Goal: Check status: Check status

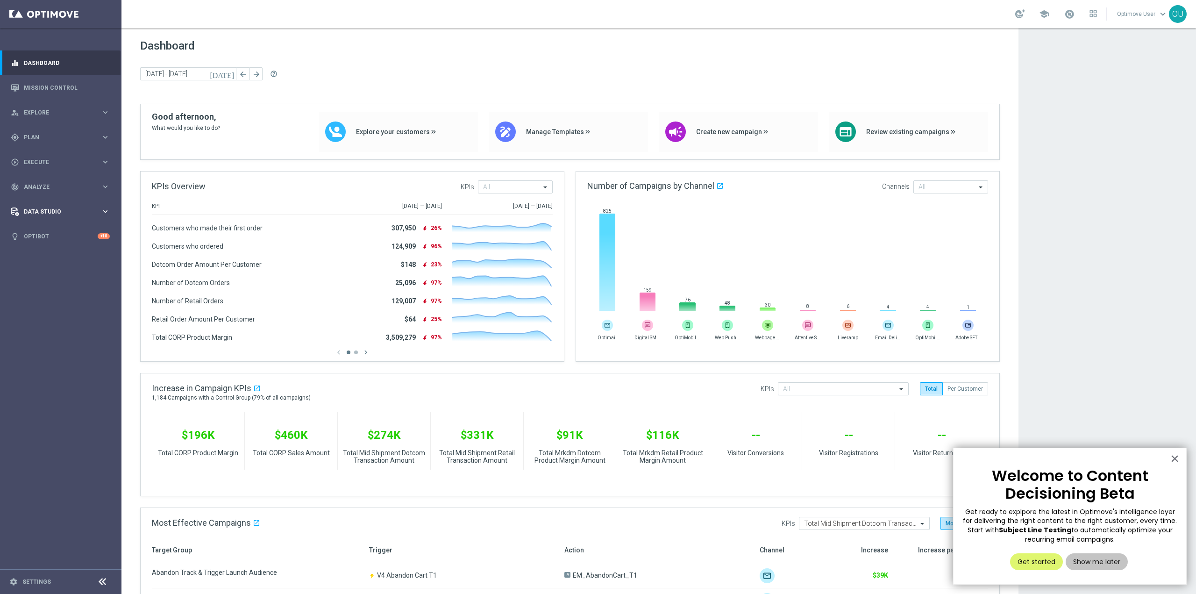
click at [66, 207] on div "Data Studio keyboard_arrow_right" at bounding box center [60, 211] width 121 height 25
click at [72, 194] on div "track_changes Analyze keyboard_arrow_right" at bounding box center [60, 186] width 121 height 25
click at [40, 277] on span "BI Studio" at bounding box center [58, 276] width 67 height 6
click at [62, 304] on link "Emails Baseline Matchback" at bounding box center [63, 304] width 68 height 7
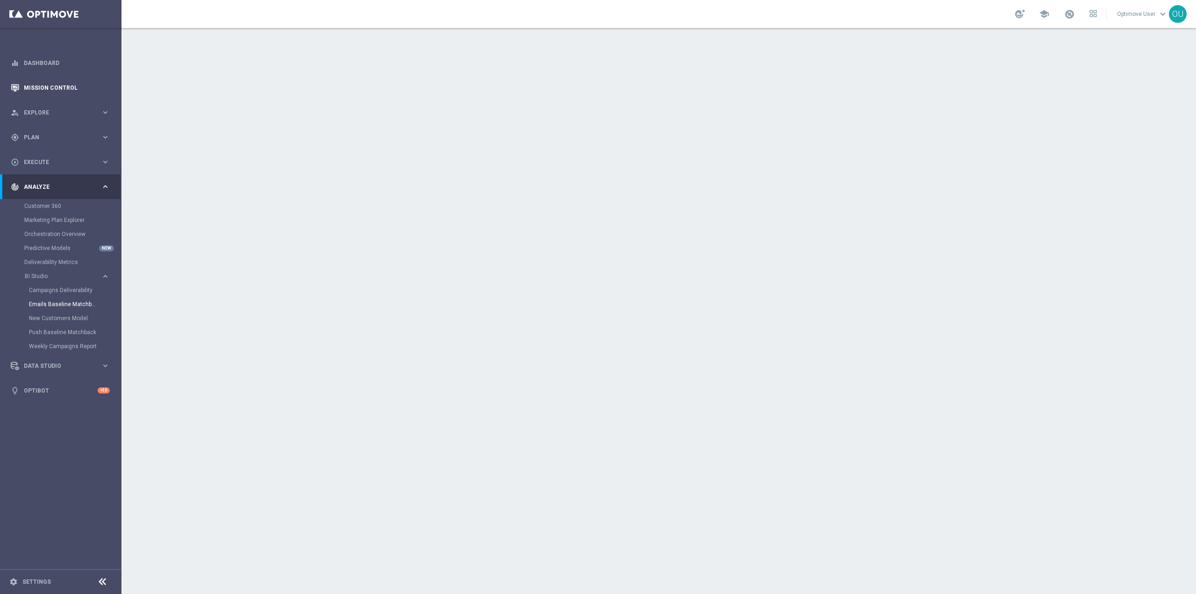
click at [85, 91] on link "Mission Control" at bounding box center [67, 87] width 86 height 25
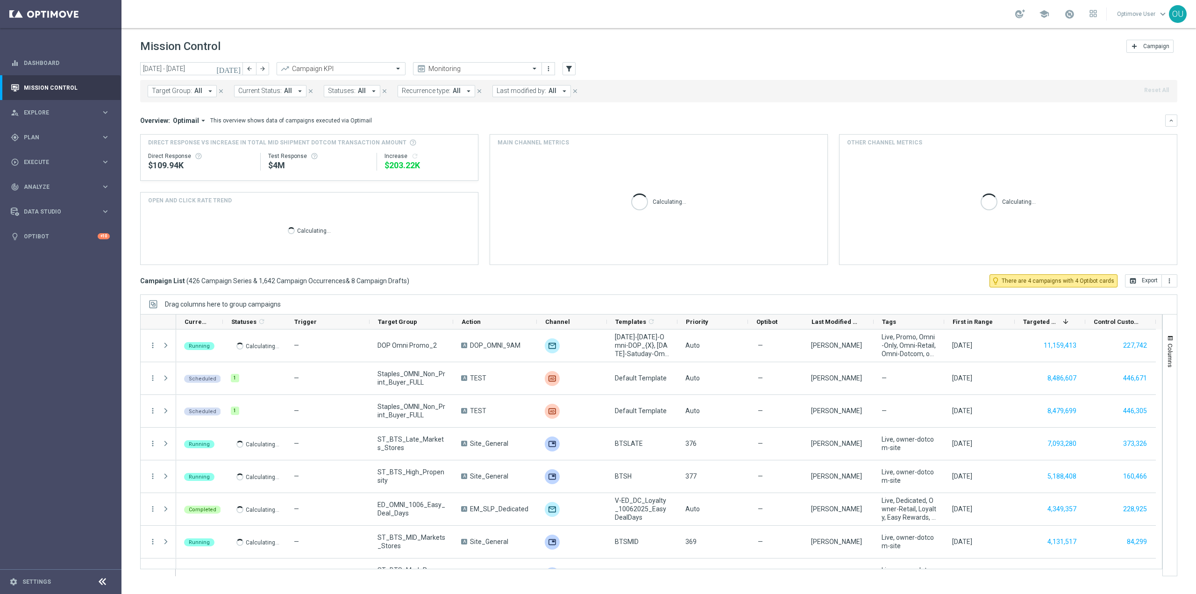
click at [233, 68] on icon "[DATE]" at bounding box center [228, 68] width 25 height 8
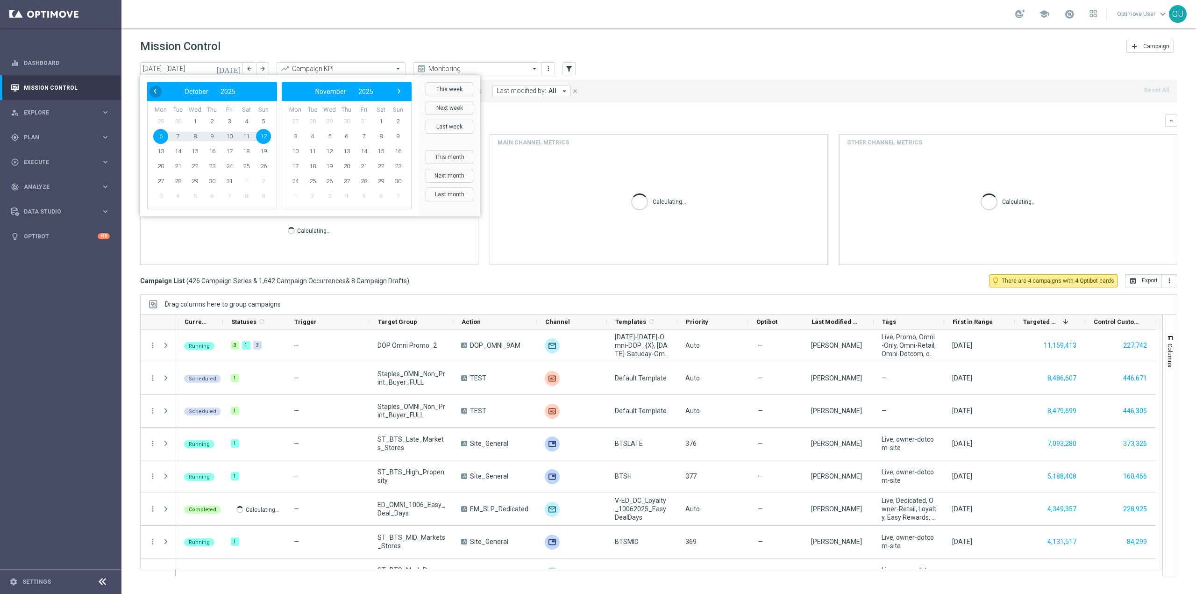
click at [156, 88] on span "‹" at bounding box center [155, 91] width 12 height 12
click at [162, 120] on span "1" at bounding box center [160, 121] width 15 height 15
click at [179, 180] on span "30" at bounding box center [178, 181] width 15 height 15
type input "[DATE] - [DATE]"
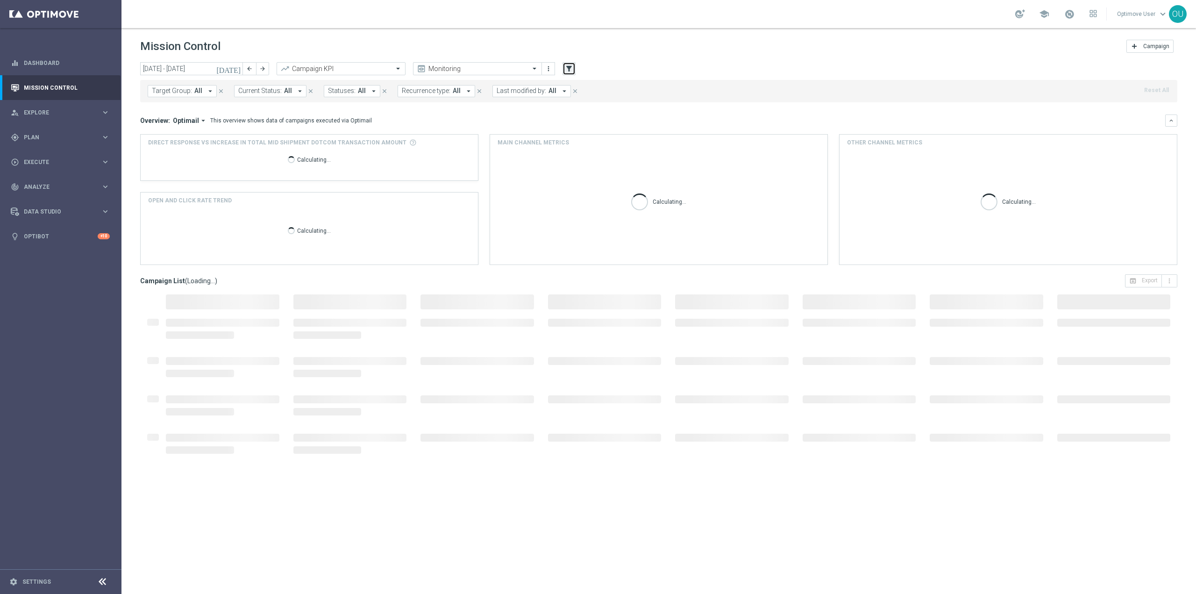
click at [565, 70] on button "filter_alt" at bounding box center [569, 68] width 13 height 13
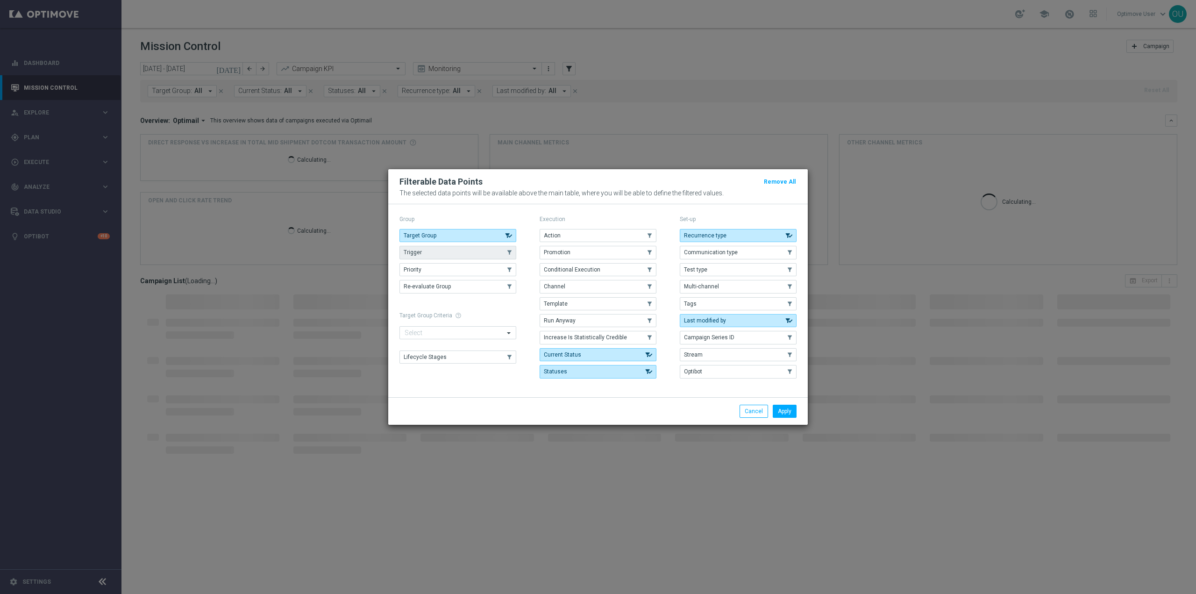
click at [469, 248] on button "Trigger" at bounding box center [458, 252] width 117 height 13
click at [700, 306] on button "Tags" at bounding box center [738, 303] width 117 height 13
click at [793, 408] on button "Apply" at bounding box center [785, 411] width 24 height 13
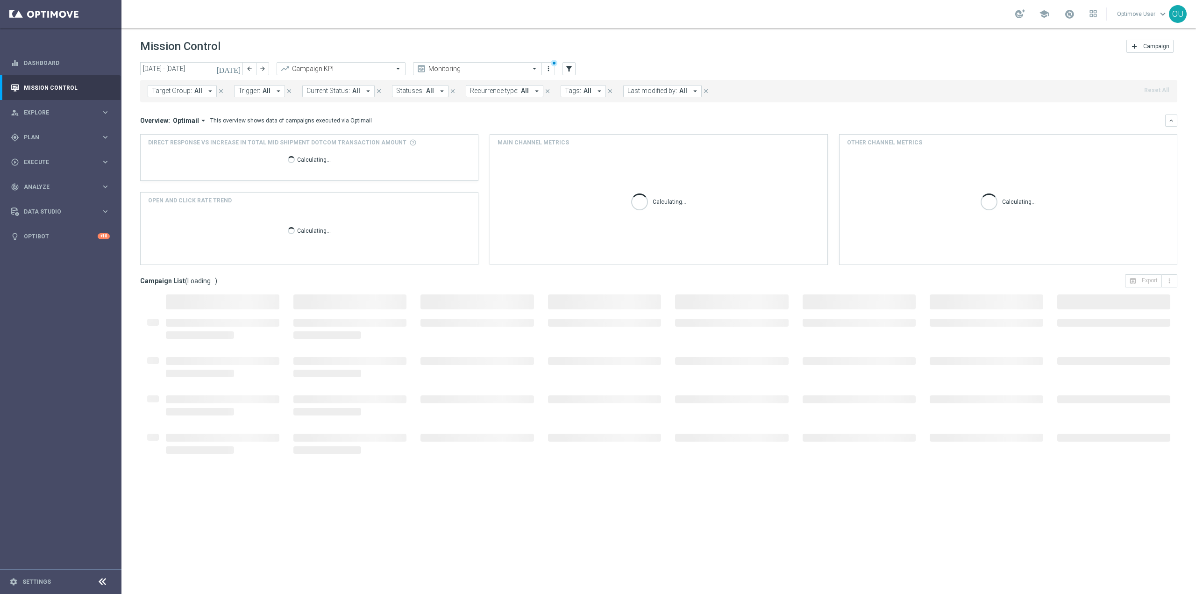
click at [565, 91] on span "Tags:" at bounding box center [573, 91] width 16 height 8
click at [566, 133] on div "(All Search Results)" at bounding box center [634, 135] width 137 height 8
type input "promo"
click at [794, 99] on div "Target Group: All arrow_drop_down close Trigger: All arrow_drop_down close Curr…" at bounding box center [659, 91] width 1038 height 22
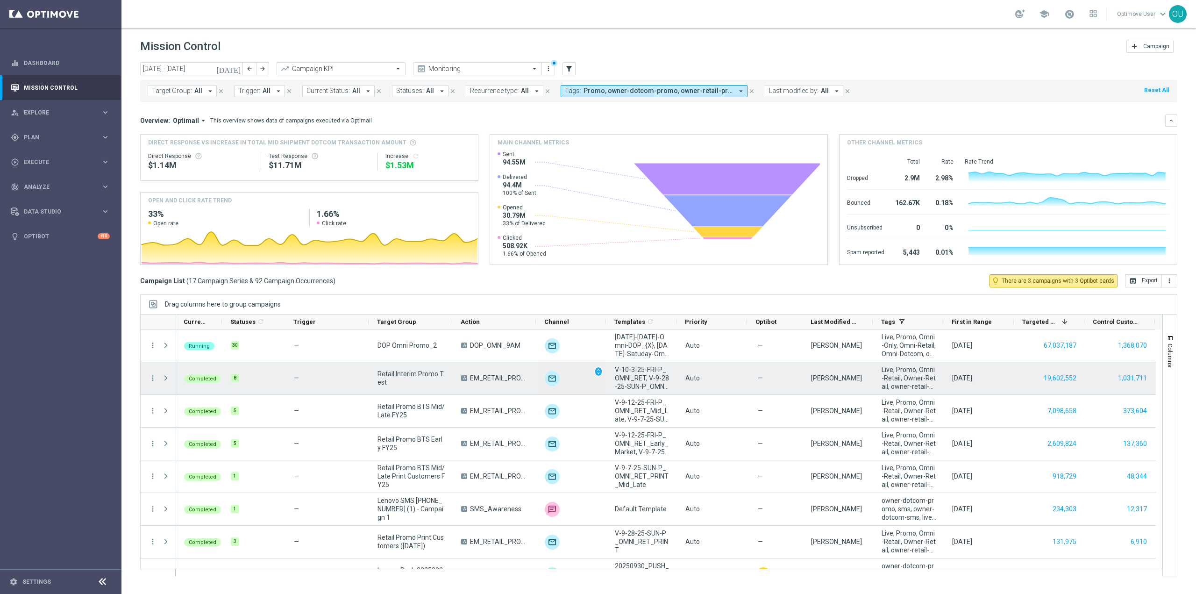
scroll to position [0, 1]
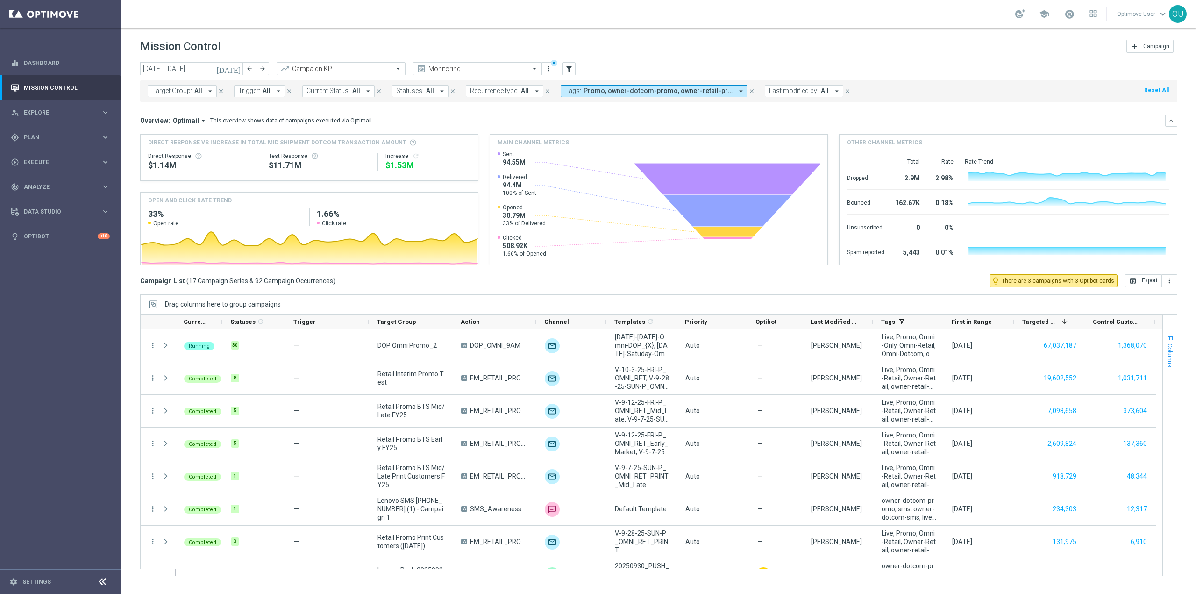
click at [1171, 362] on span "Columns" at bounding box center [1170, 356] width 7 height 24
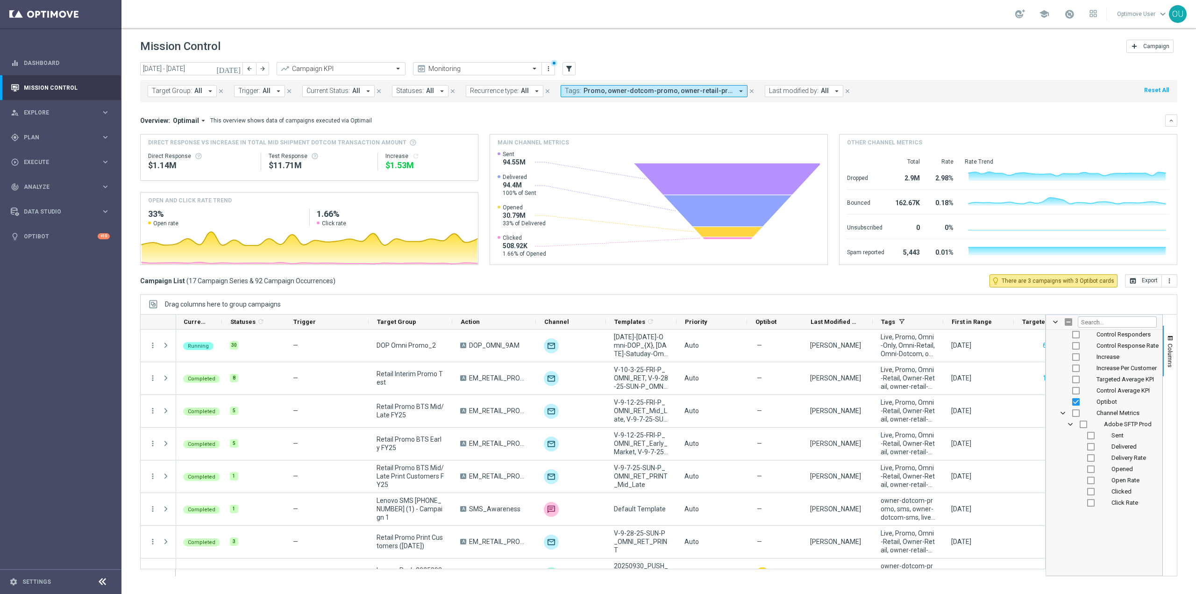
scroll to position [234, 0]
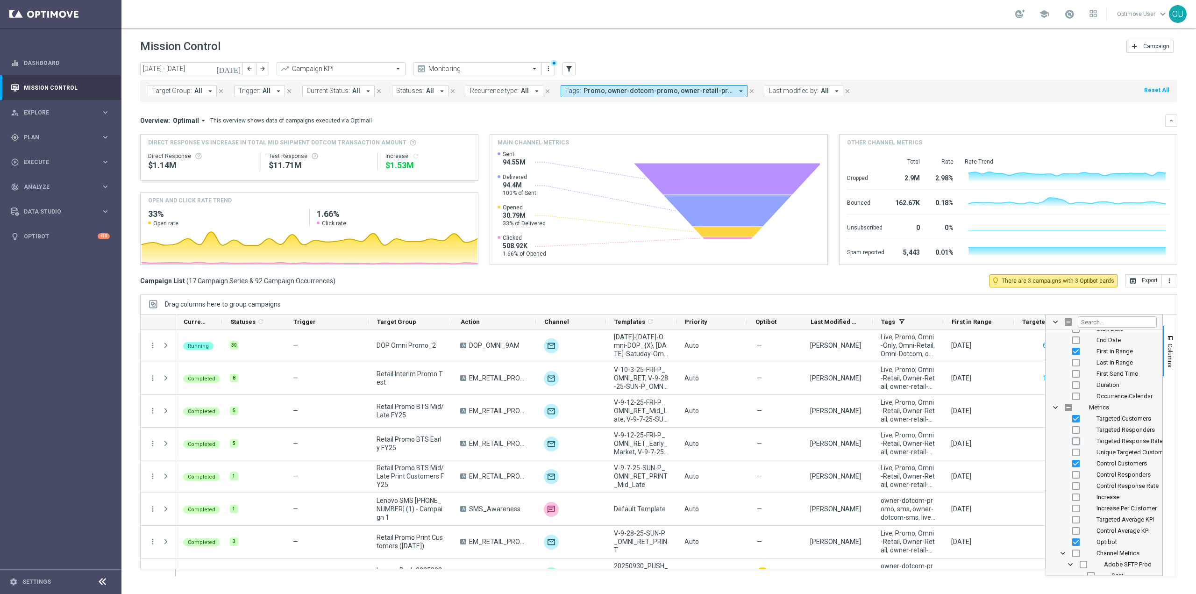
click at [1076, 442] on input "Press SPACE to toggle visibility (hidden)" at bounding box center [1076, 440] width 7 height 7
checkbox input "true"
click at [1170, 373] on button "Columns" at bounding box center [1170, 351] width 14 height 50
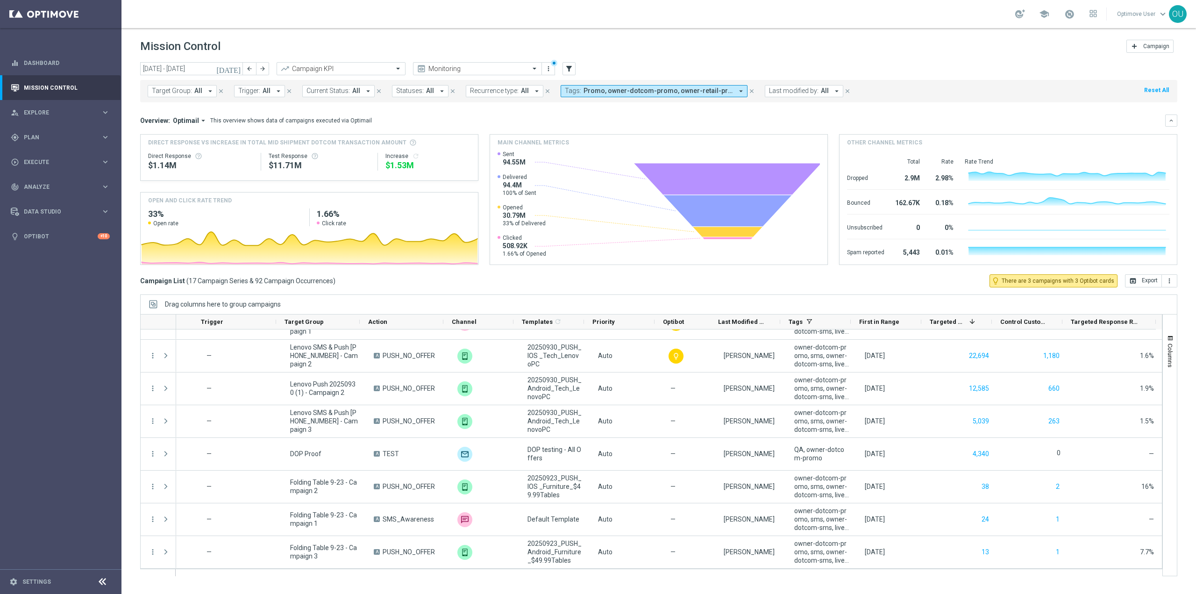
scroll to position [0, 0]
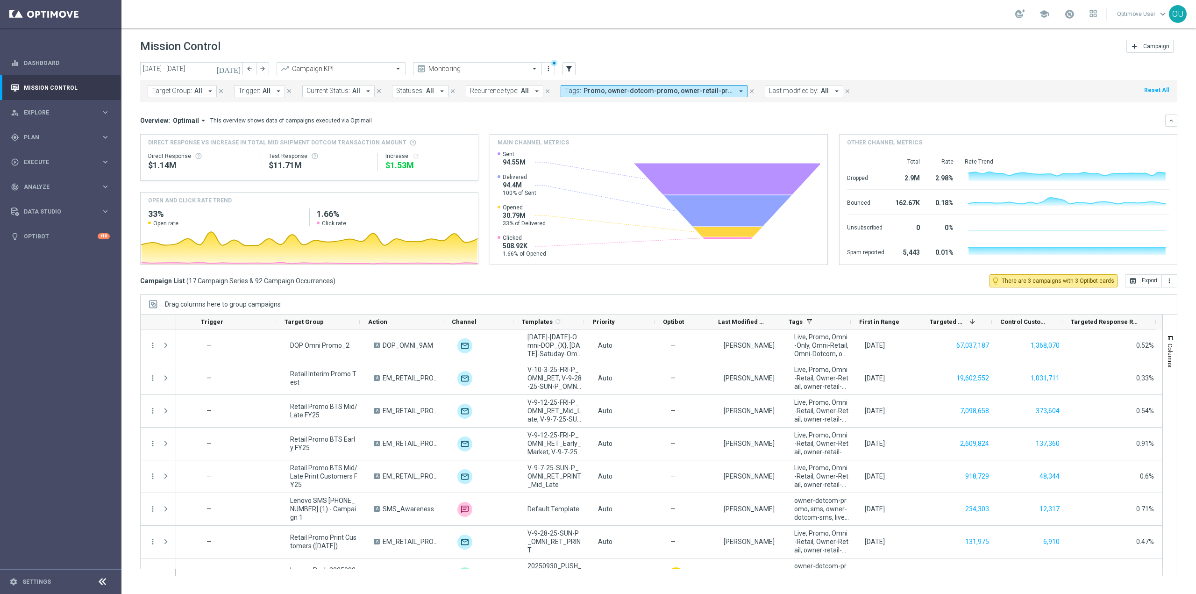
click at [760, 54] on div "Mission Control add Campaign" at bounding box center [659, 46] width 1038 height 18
click at [70, 211] on span "Data Studio" at bounding box center [62, 212] width 77 height 6
click at [75, 191] on div "track_changes Analyze keyboard_arrow_right" at bounding box center [60, 186] width 121 height 25
click at [72, 301] on link "Emails Baseline Matchback" at bounding box center [63, 304] width 68 height 7
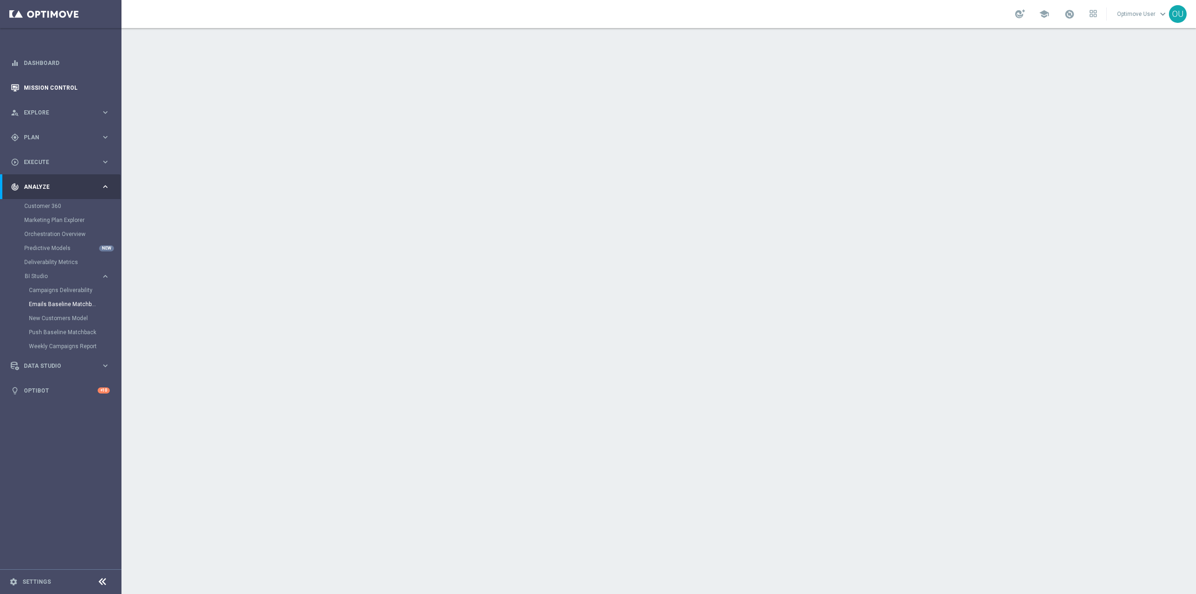
click at [89, 85] on link "Mission Control" at bounding box center [67, 87] width 86 height 25
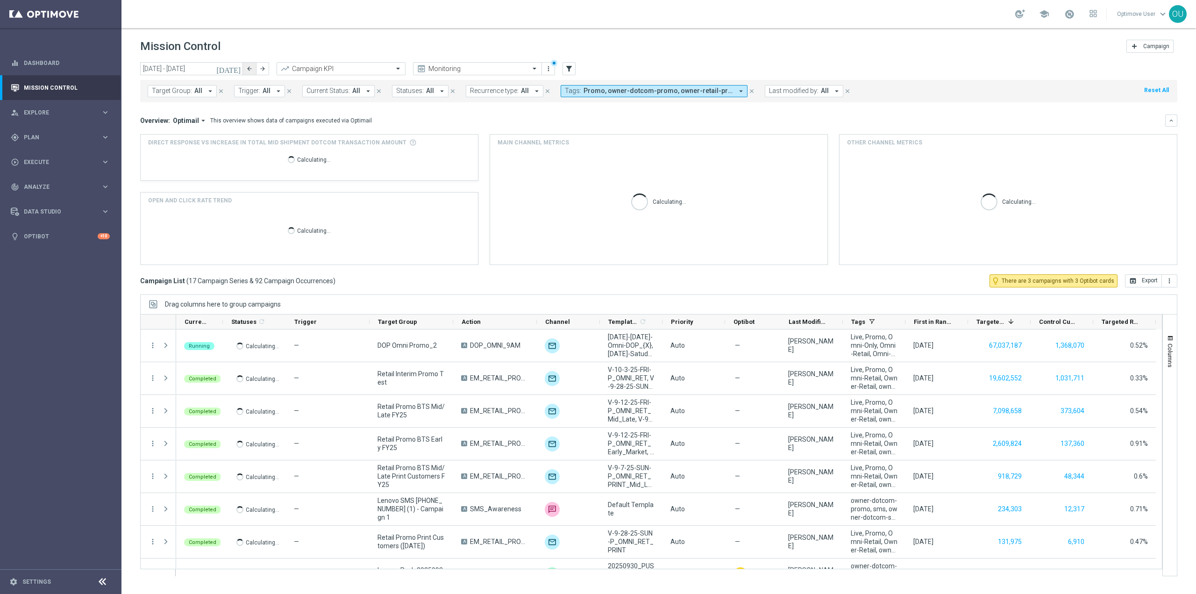
click at [254, 68] on button "arrow_back" at bounding box center [249, 68] width 13 height 13
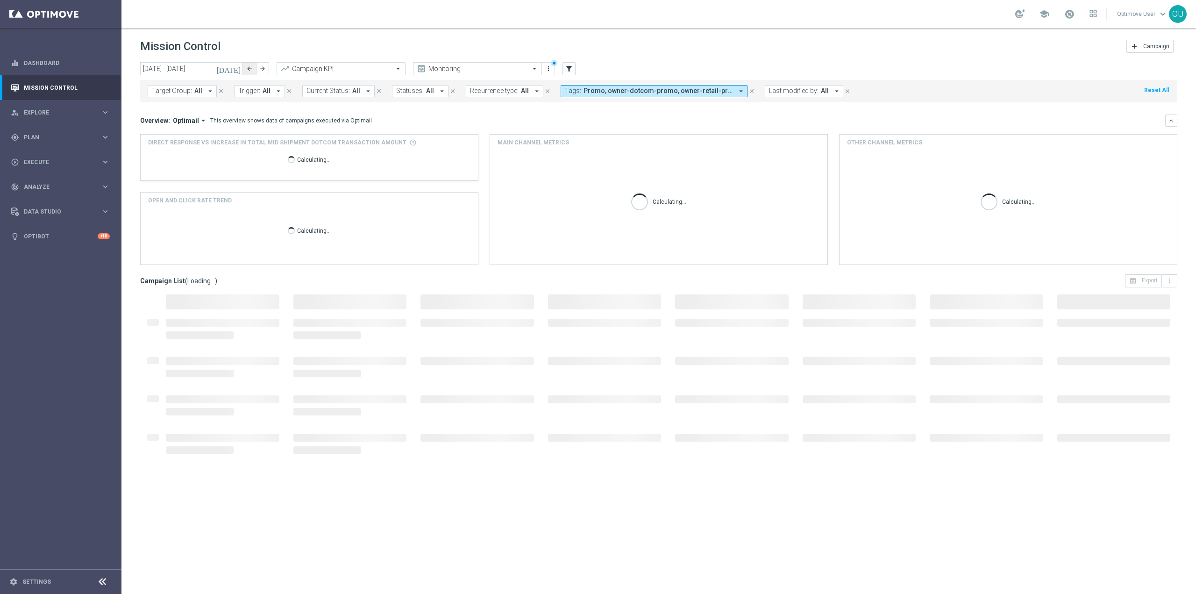
click at [253, 67] on button "arrow_back" at bounding box center [249, 68] width 13 height 13
type input "[DATE] - [DATE]"
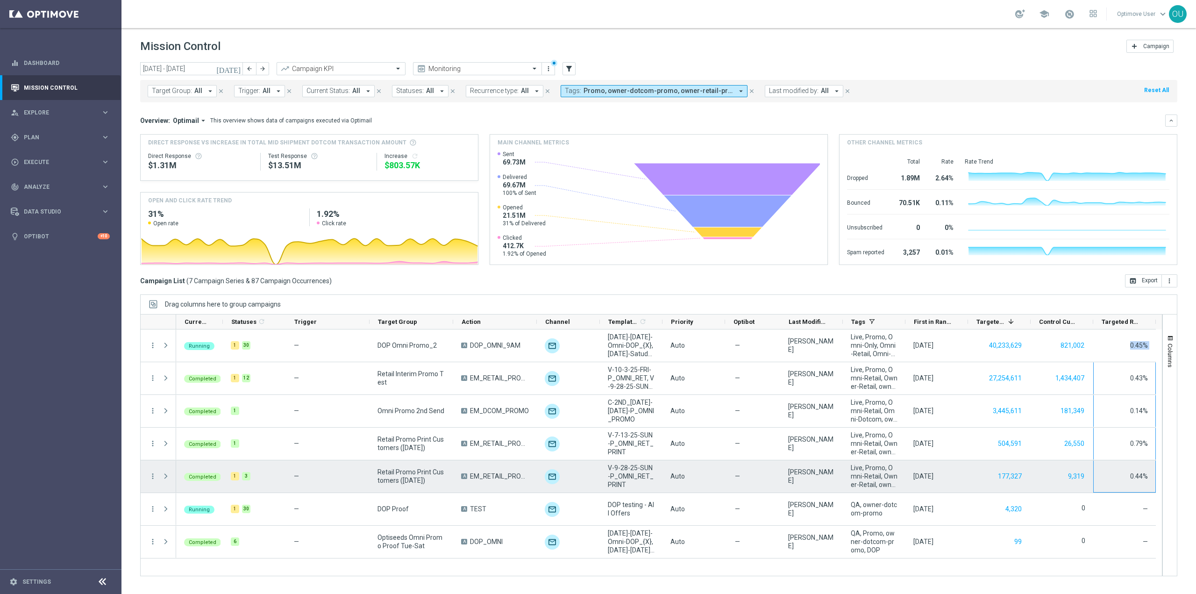
drag, startPoint x: 1129, startPoint y: 349, endPoint x: 1123, endPoint y: 467, distance: 118.8
click at [1123, 467] on div "Running 1 30 — DOP Omni Promo_2 A DOP_OMNI_9AM unfold_more [DATE]-[DATE]-Omni-D…" at bounding box center [666, 443] width 980 height 229
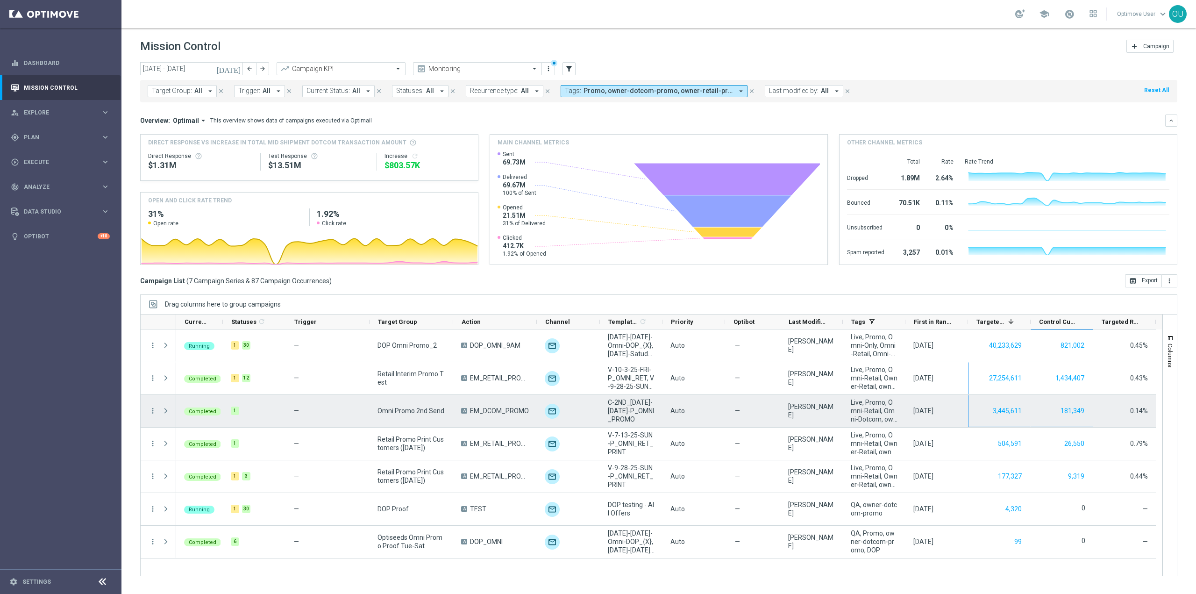
drag, startPoint x: 1016, startPoint y: 350, endPoint x: 1050, endPoint y: 424, distance: 81.8
click at [1050, 424] on div "Running 1 30 — DOP Omni Promo_2 A DOP_OMNI_9AM unfold_more [DATE]-[DATE]-Omni-D…" at bounding box center [666, 443] width 980 height 229
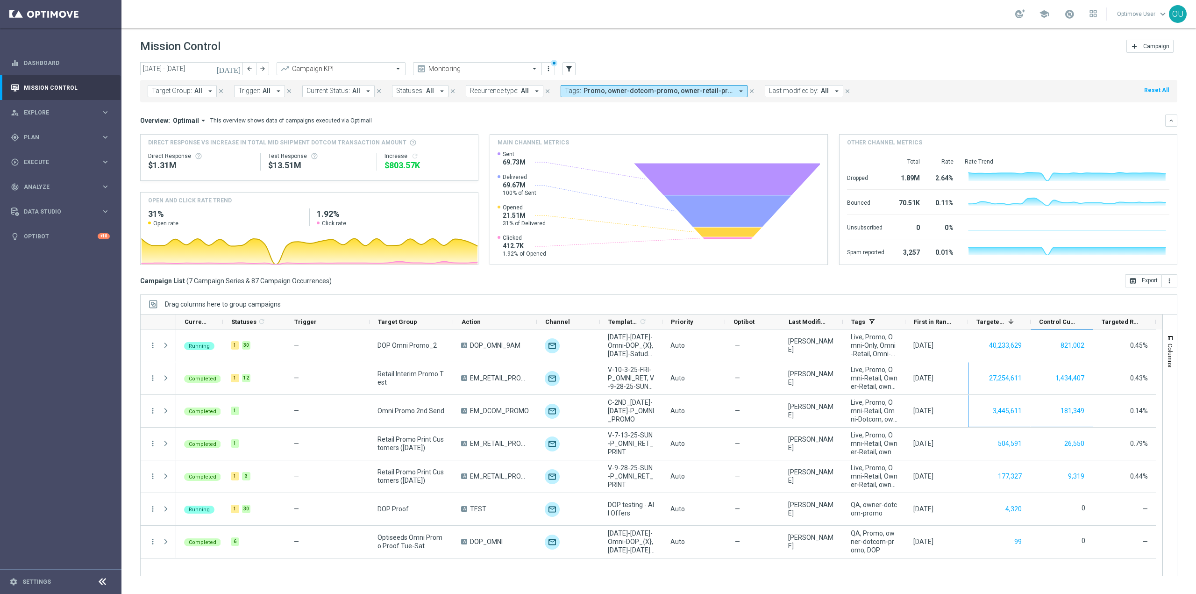
click at [1053, 293] on div "[DATE] [DATE] - [DATE] arrow_back arrow_forward Campaign KPI trending_up Monito…" at bounding box center [659, 323] width 1075 height 523
click at [1165, 327] on button "Columns" at bounding box center [1170, 351] width 14 height 50
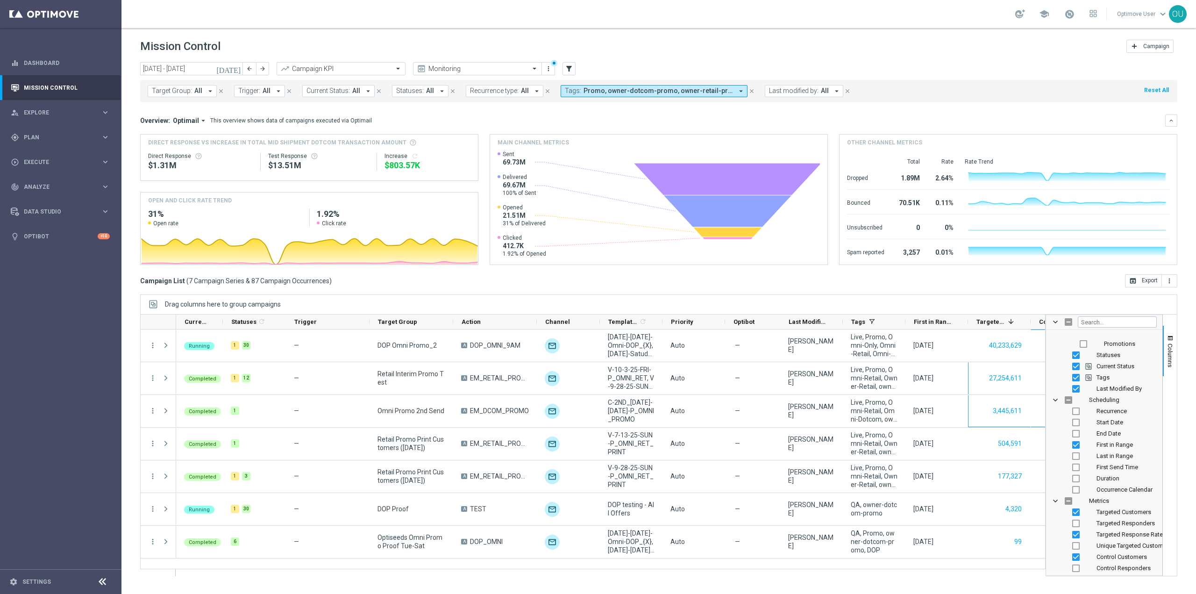
scroll to position [187, 0]
click at [1170, 362] on span "Columns" at bounding box center [1170, 356] width 7 height 24
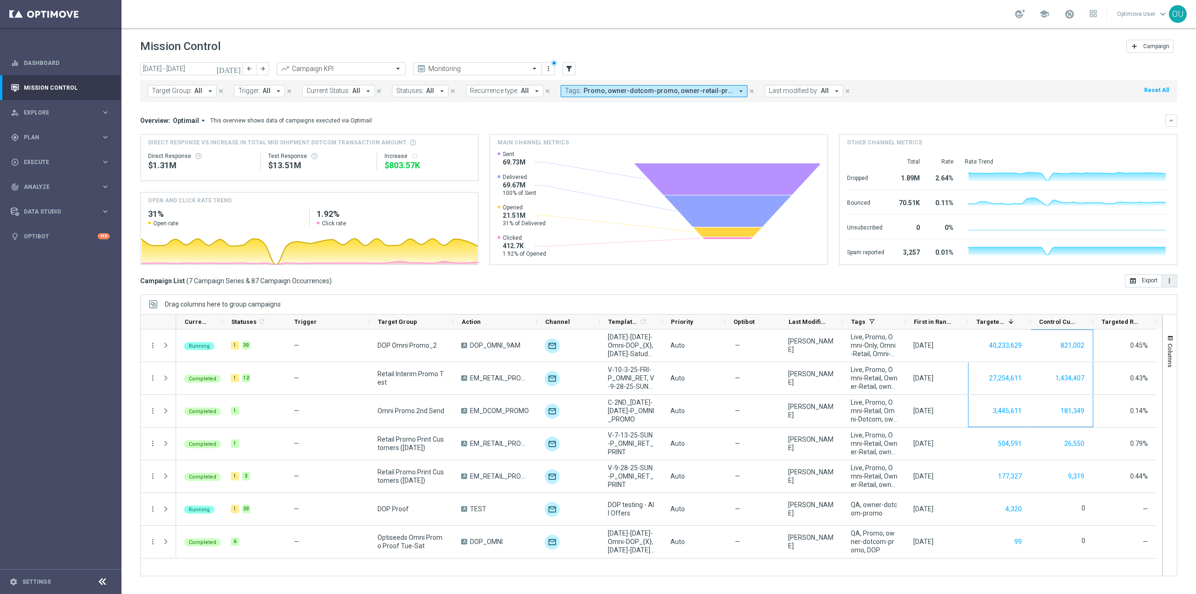
click at [1169, 281] on icon "more_vert" at bounding box center [1169, 280] width 7 height 7
drag, startPoint x: 1068, startPoint y: 286, endPoint x: 1087, endPoint y: 49, distance: 237.7
click at [1070, 286] on div "Campaign List ( 7 Campaign Series & 87 Campaign Occurrences ) open_in_browser E…" at bounding box center [659, 280] width 1038 height 13
click at [1148, 284] on button "open_in_browser Export" at bounding box center [1143, 280] width 37 height 13
click at [718, 291] on div "[DATE] [DATE] - [DATE] arrow_back arrow_forward Campaign KPI trending_up Monito…" at bounding box center [659, 323] width 1075 height 523
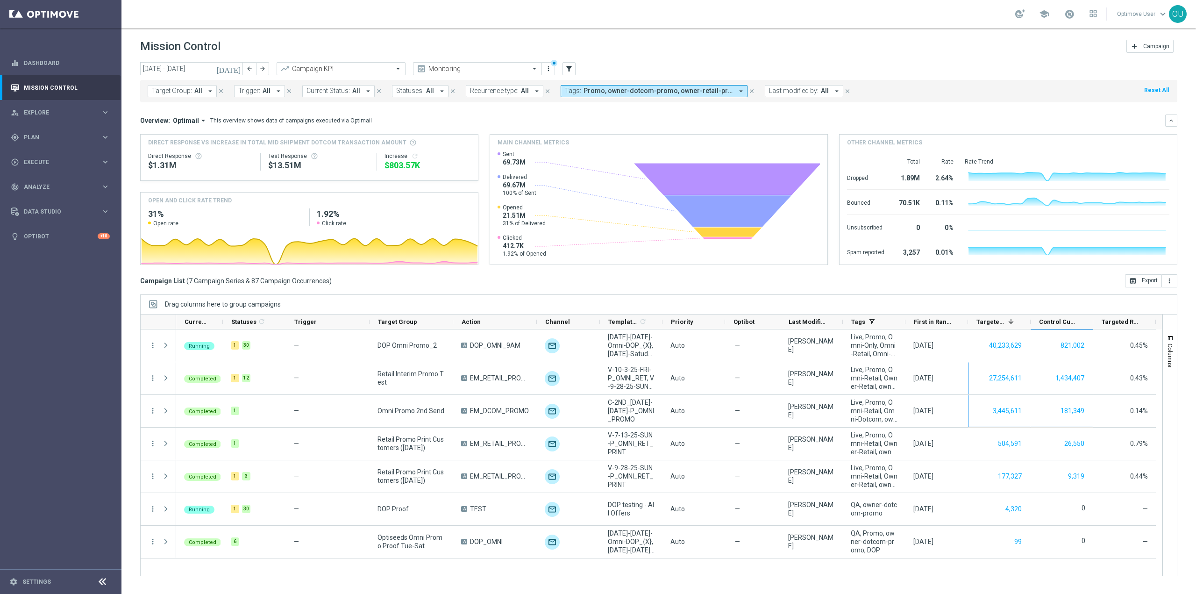
click at [199, 120] on icon "arrow_drop_down" at bounding box center [203, 120] width 8 height 8
click at [197, 136] on div "Analysis" at bounding box center [182, 135] width 56 height 13
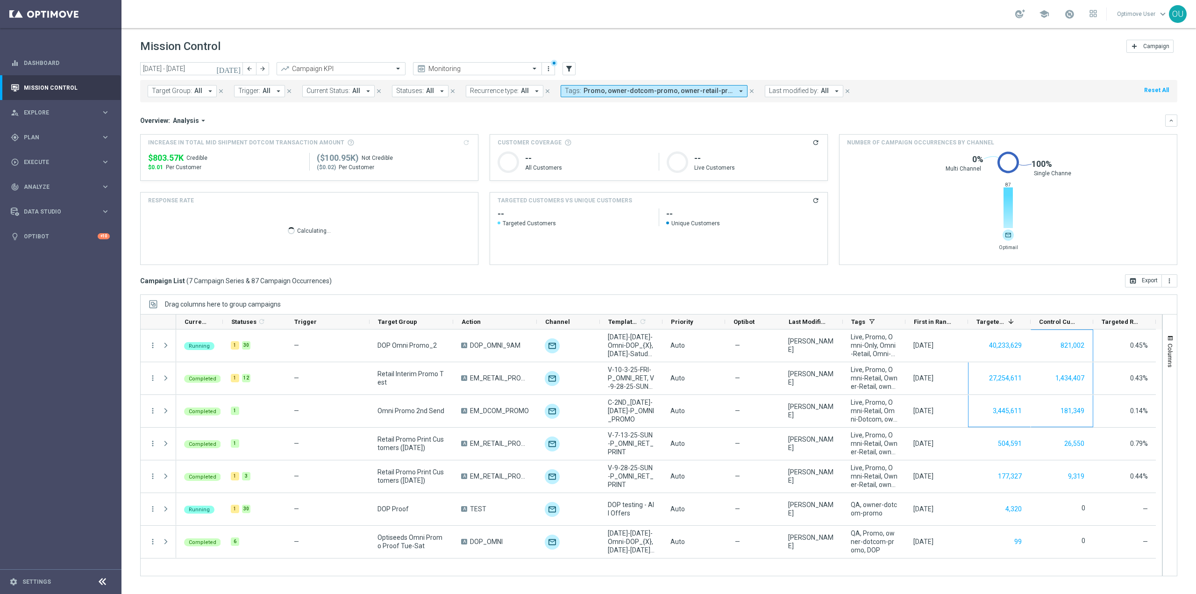
click at [320, 229] on p "Calculating..." at bounding box center [314, 230] width 34 height 9
drag, startPoint x: 905, startPoint y: 289, endPoint x: 915, endPoint y: 293, distance: 9.9
click at [915, 293] on div "[DATE] [DATE] - [DATE] arrow_back arrow_forward Campaign KPI trending_up Monito…" at bounding box center [659, 323] width 1075 height 523
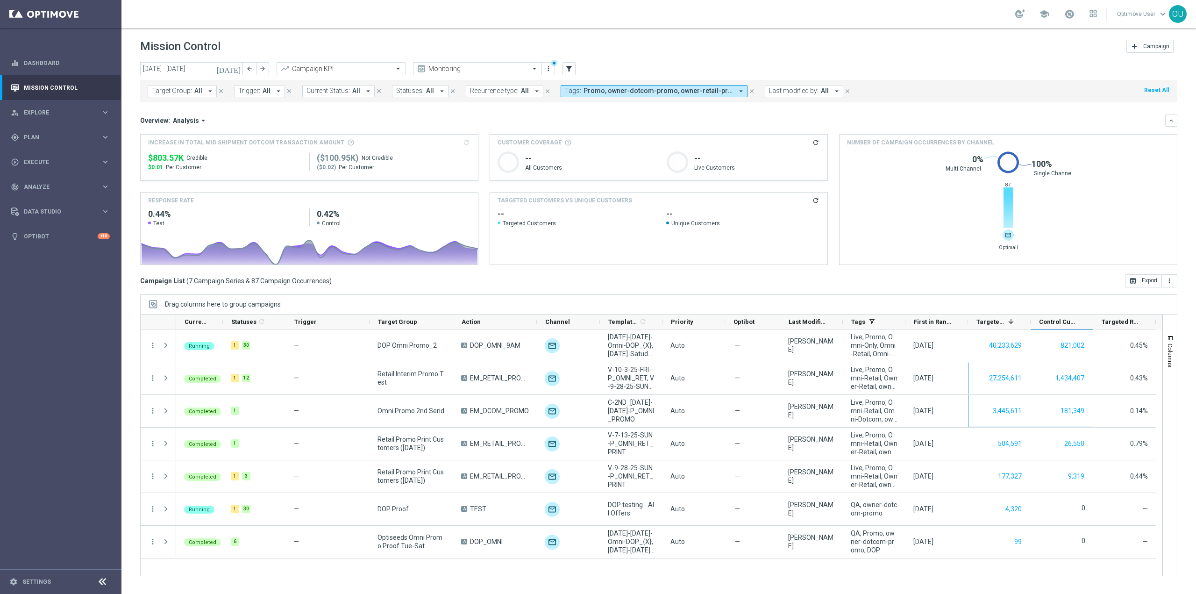
click at [684, 92] on span "Promo, owner-dotcom-promo, owner-retail-promo, promo" at bounding box center [659, 91] width 150 height 8
click at [566, 136] on div "(All)" at bounding box center [634, 135] width 137 height 8
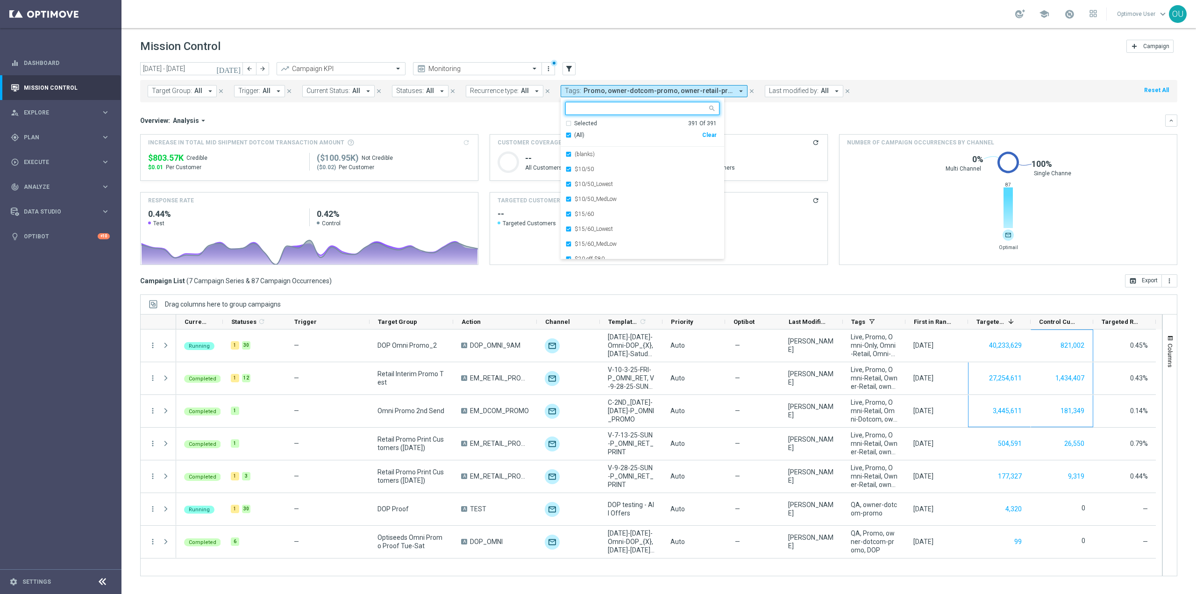
click at [618, 109] on input "text" at bounding box center [639, 109] width 137 height 8
click at [566, 138] on div "(All Search Results)" at bounding box center [634, 135] width 137 height 8
type input "promo"
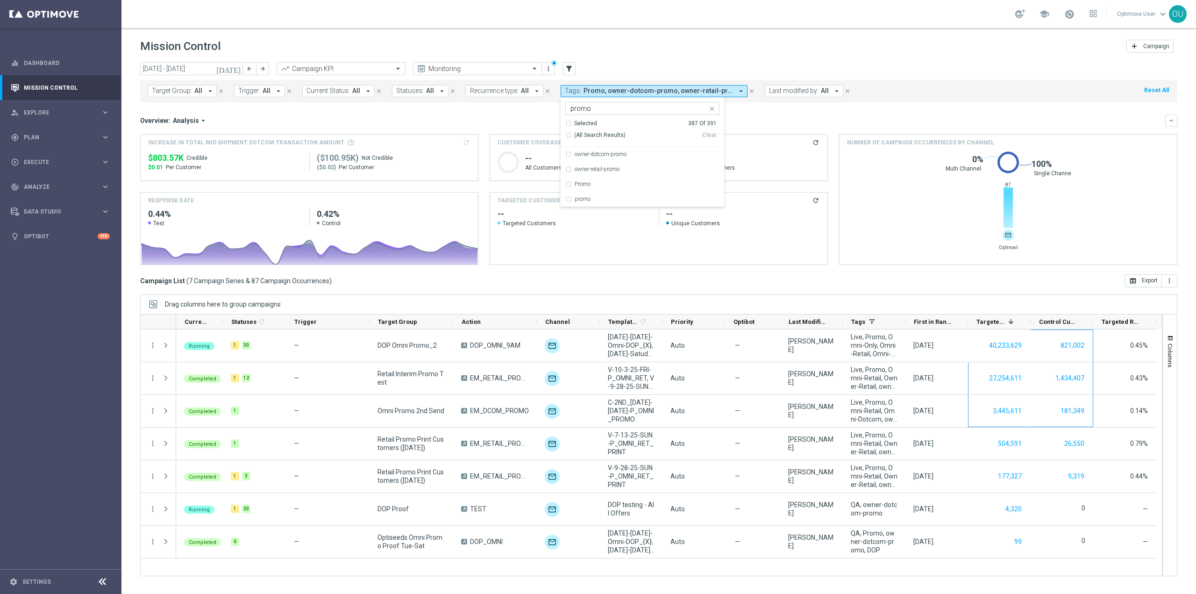
click at [537, 119] on div "Overview: Analysis arrow_drop_down" at bounding box center [652, 120] width 1025 height 8
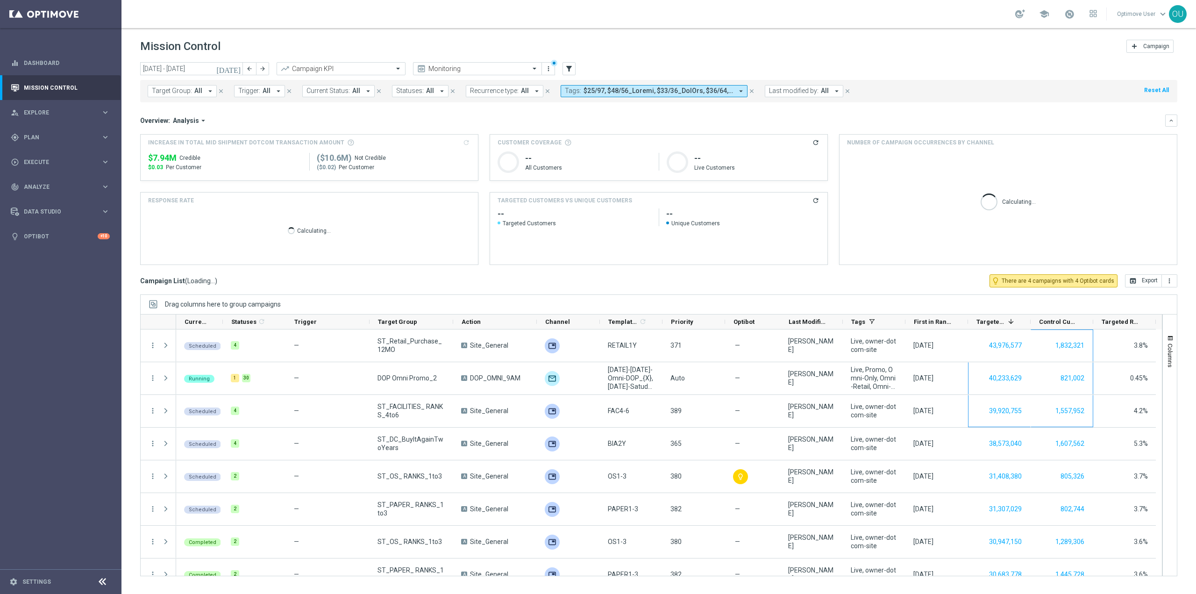
click at [256, 93] on span "Trigger:" at bounding box center [249, 91] width 22 height 8
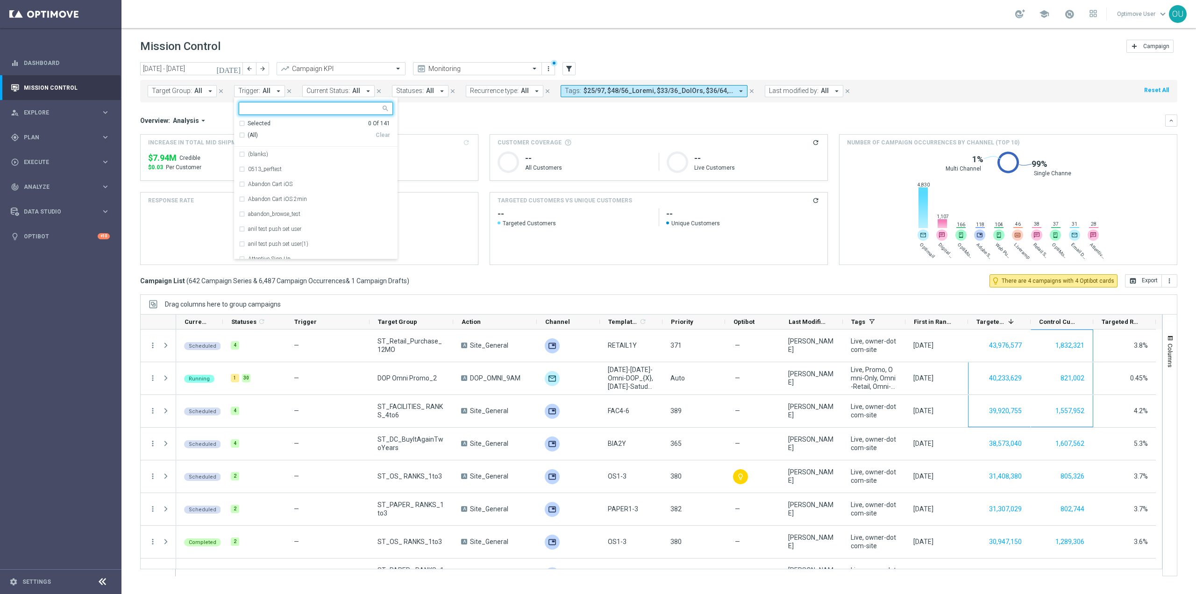
click at [267, 113] on input "text" at bounding box center [312, 109] width 137 height 8
click at [257, 153] on label "(blanks)" at bounding box center [258, 154] width 20 height 6
click at [437, 125] on div "Overview: Analysis arrow_drop_down keyboard_arrow_down" at bounding box center [659, 121] width 1038 height 12
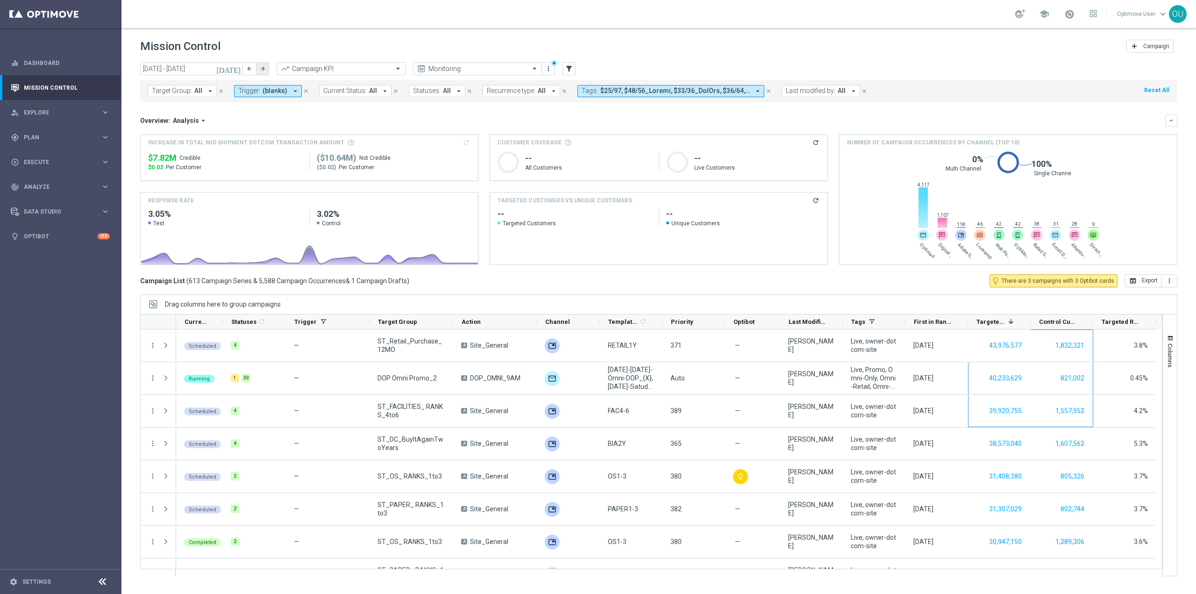
click at [265, 69] on icon "arrow_forward" at bounding box center [262, 68] width 7 height 7
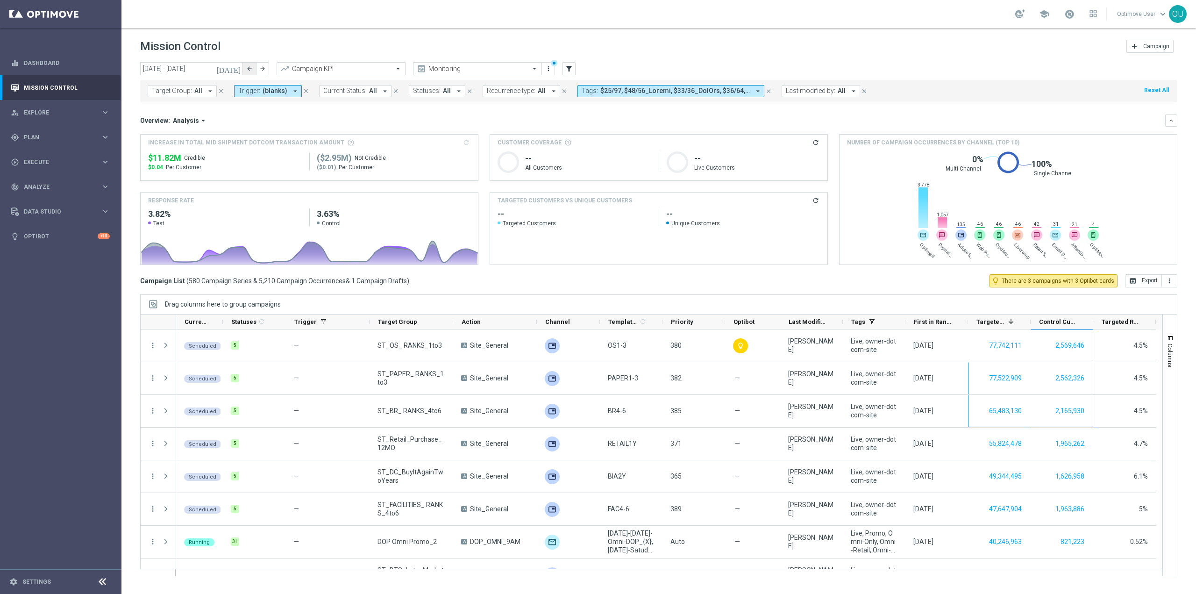
click at [254, 72] on button "arrow_back" at bounding box center [249, 68] width 13 height 13
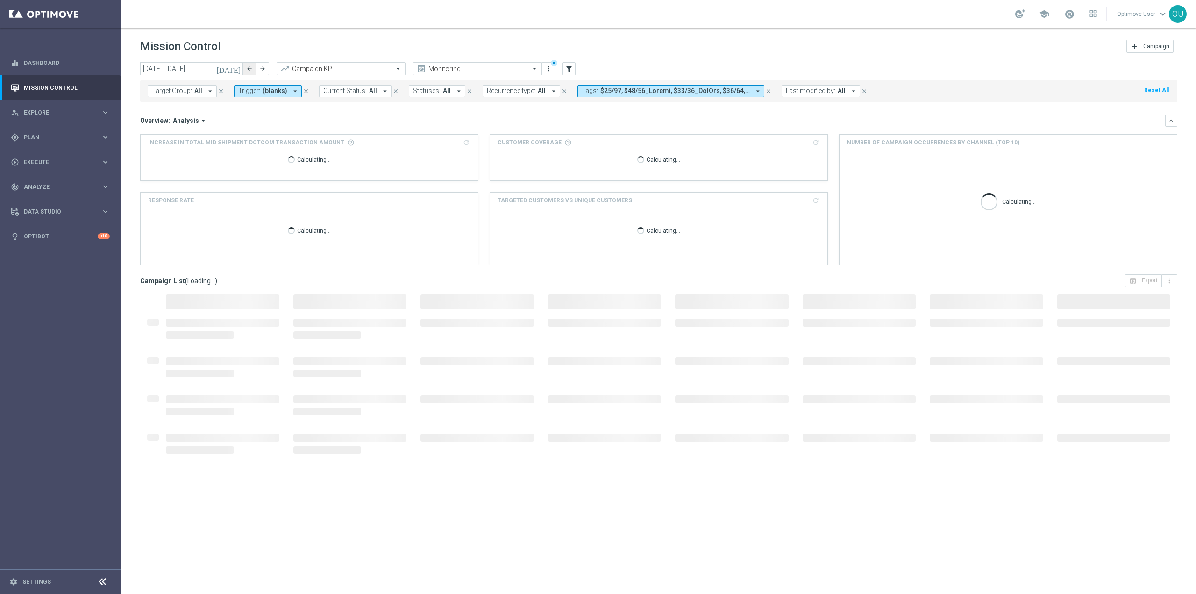
click at [254, 72] on button "arrow_back" at bounding box center [249, 68] width 13 height 13
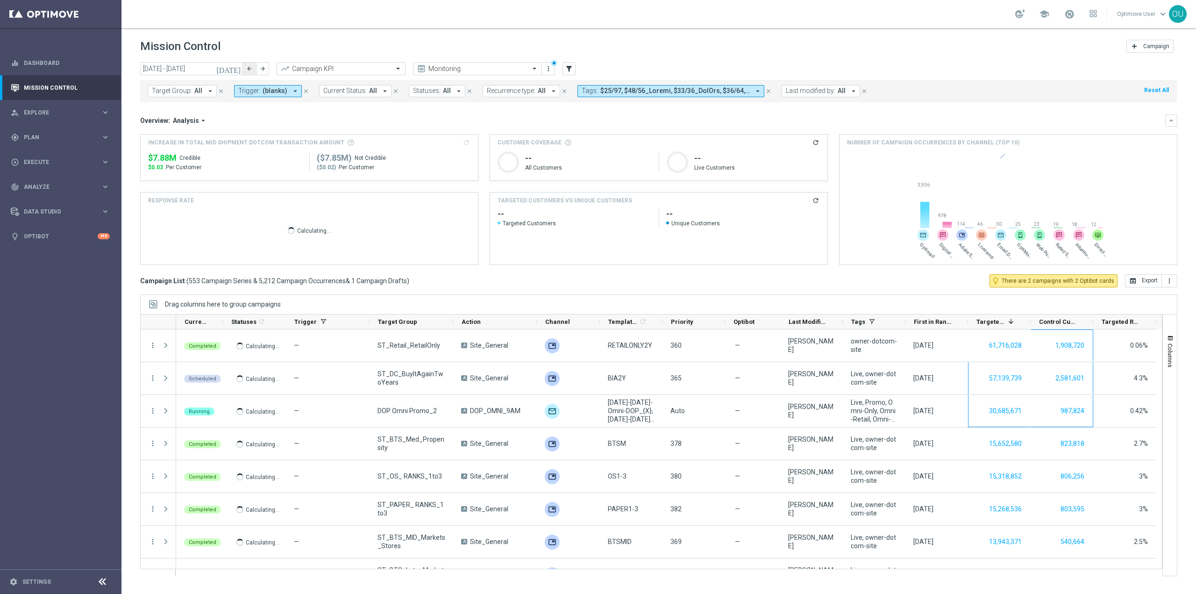
click at [253, 66] on button "arrow_back" at bounding box center [249, 68] width 13 height 13
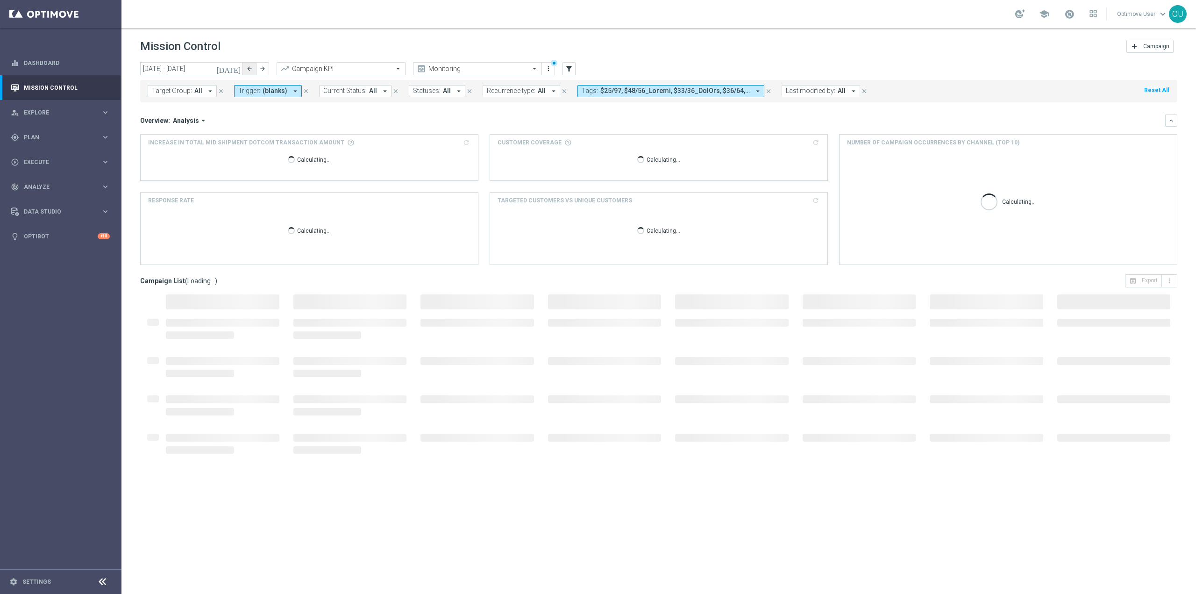
type input "[DATE] - [DATE]"
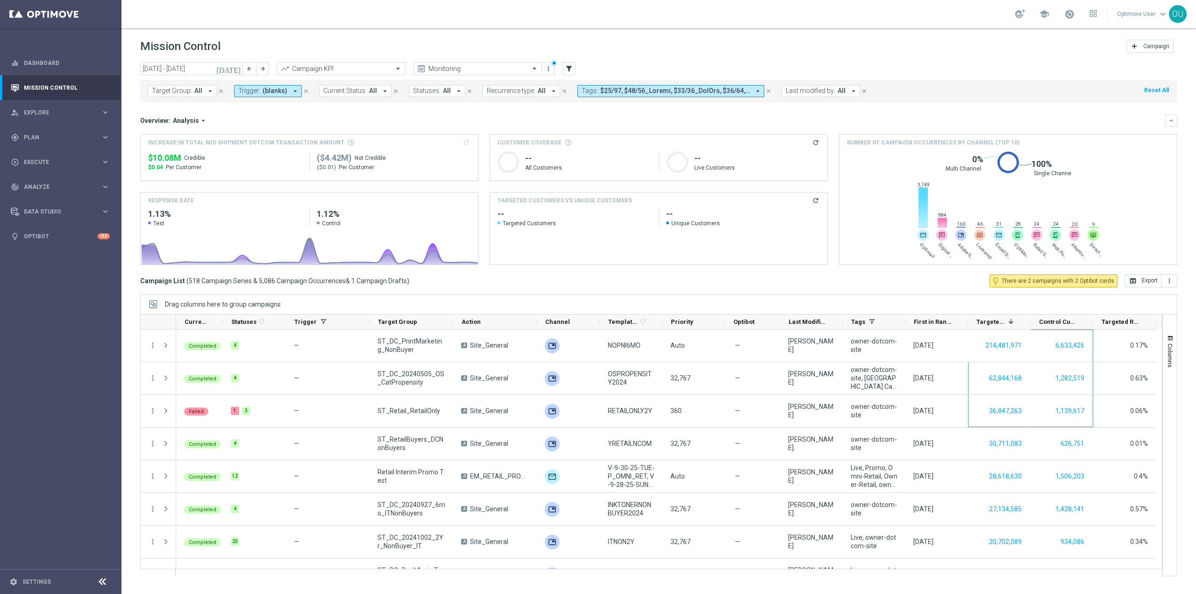
click at [580, 286] on div "Campaign List ( 518 Campaign Series & 5,086 Campaign Occurrences & 1 Campaign D…" at bounding box center [659, 280] width 1038 height 13
